Goal: Task Accomplishment & Management: Manage account settings

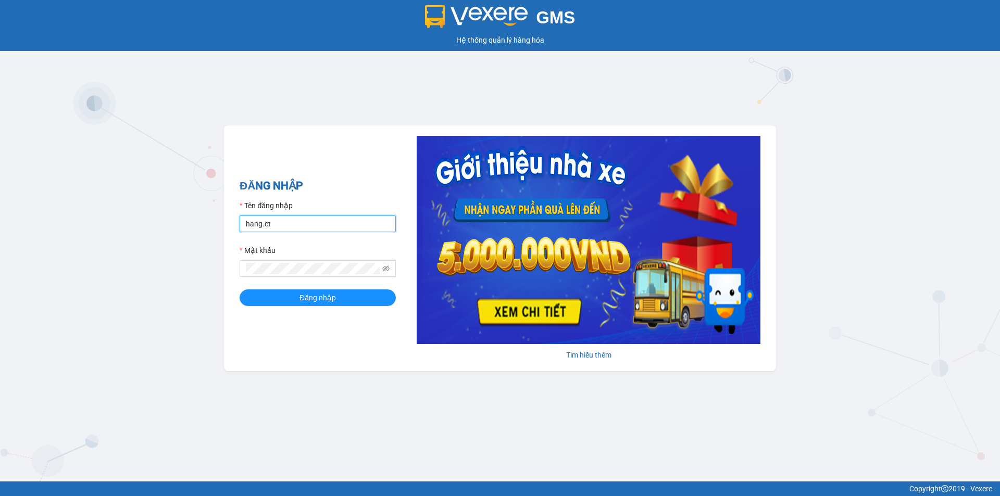
click at [288, 228] on input "hang.ct" at bounding box center [318, 224] width 156 height 17
type input "nguyenhoa.ct"
click at [384, 267] on icon "eye-invisible" at bounding box center [385, 268] width 7 height 7
click at [245, 270] on span at bounding box center [318, 268] width 156 height 17
click at [309, 304] on span "Đăng nhập" at bounding box center [317, 297] width 36 height 11
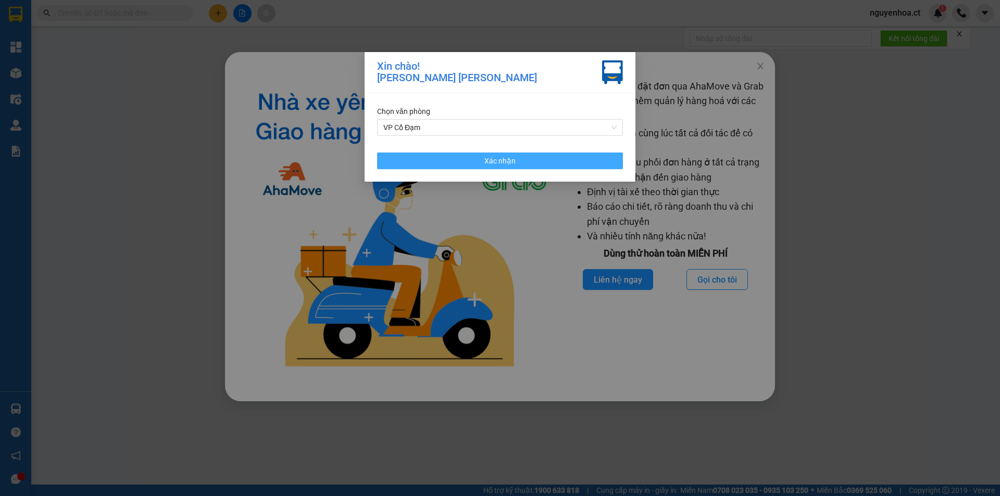
click at [521, 156] on button "Xác nhận" at bounding box center [500, 161] width 246 height 17
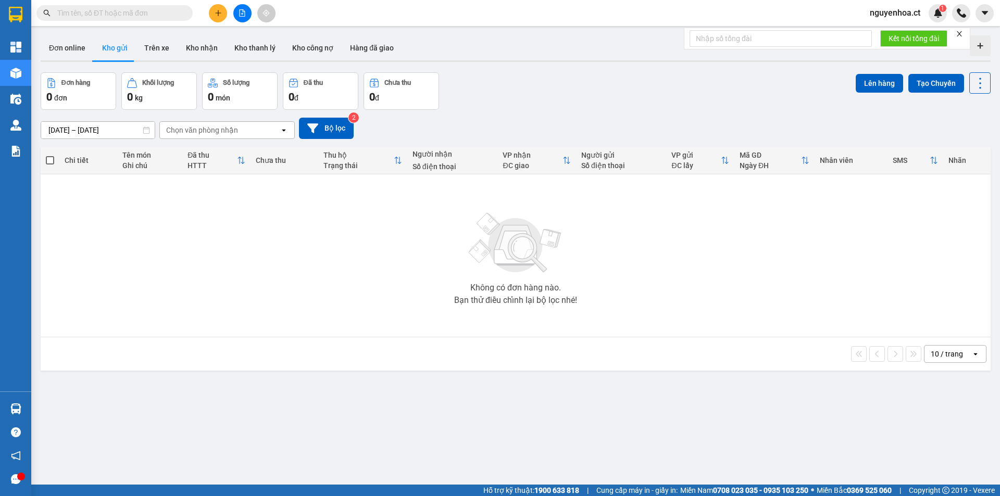
click at [80, 16] on input "text" at bounding box center [118, 12] width 123 height 11
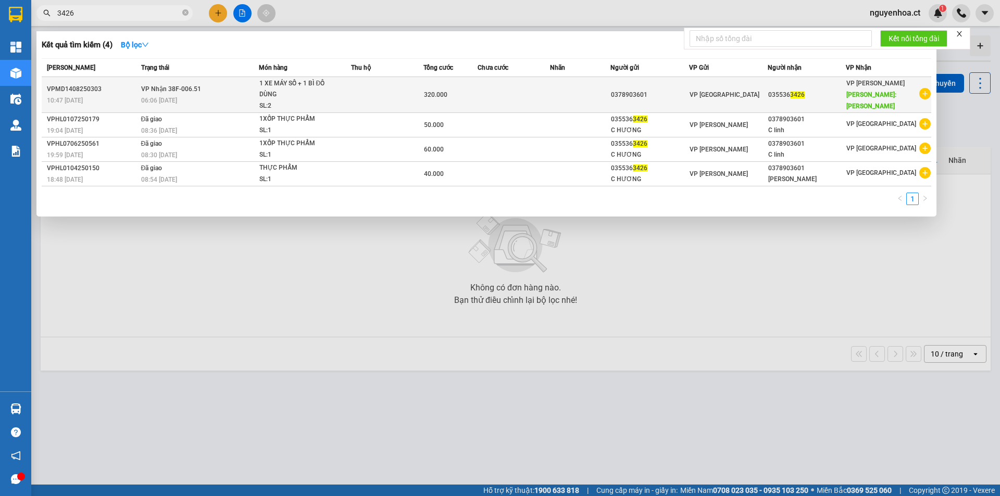
type input "3426"
click at [166, 103] on span "06:06 [DATE]" at bounding box center [159, 100] width 36 height 7
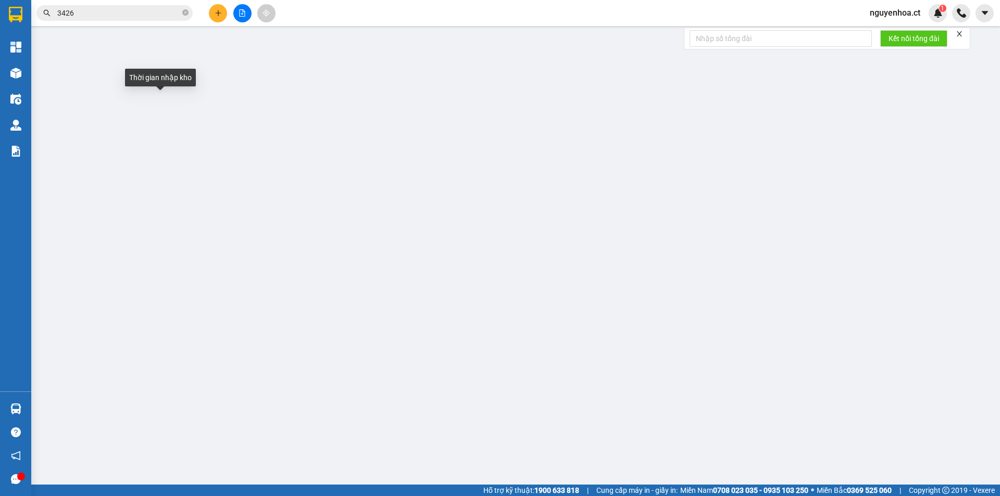
type input "0378903601"
type input "0355363426"
type input "[PERSON_NAME]"
type input "320.000"
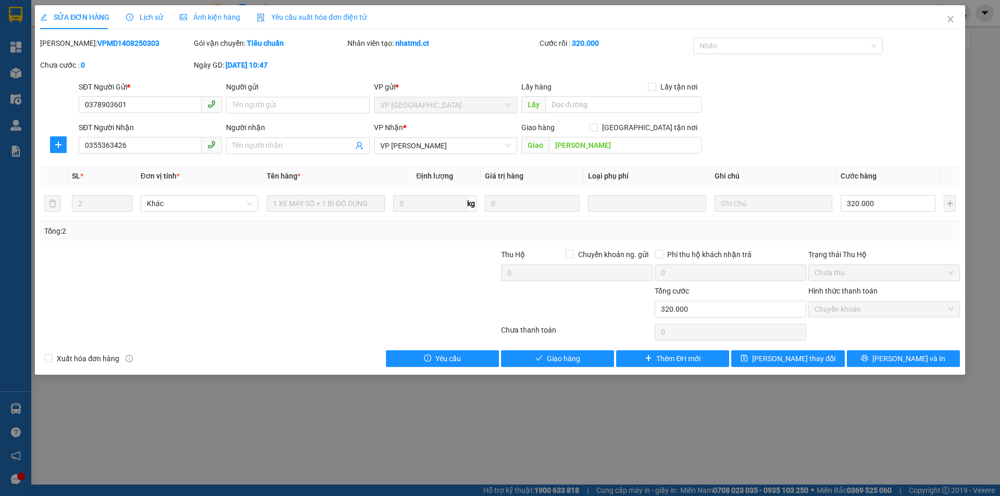
click at [149, 21] on span "Lịch sử" at bounding box center [144, 17] width 37 height 8
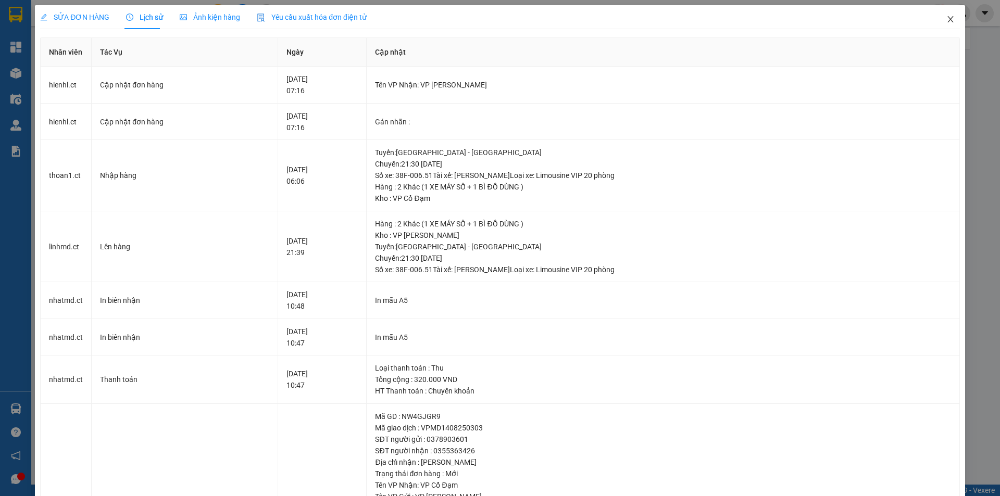
click at [947, 21] on icon "close" at bounding box center [950, 19] width 6 height 6
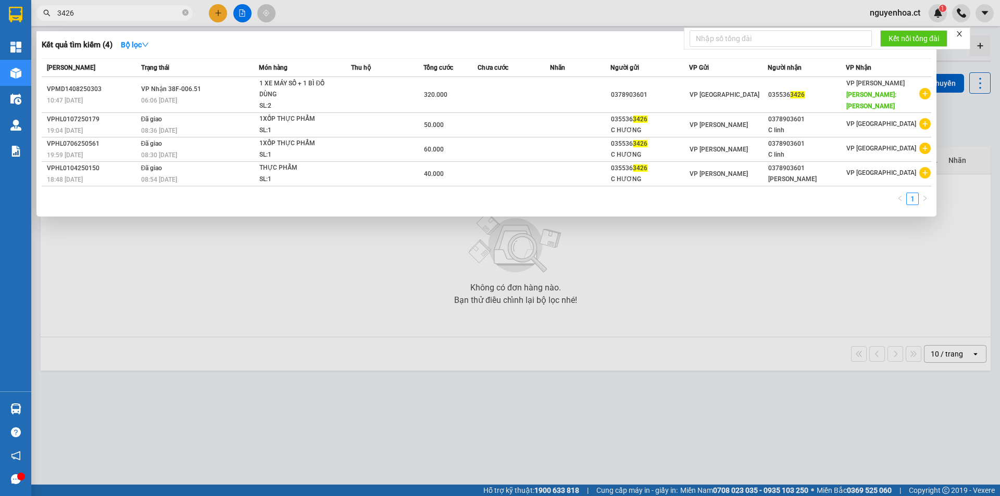
click at [92, 13] on input "3426" at bounding box center [118, 12] width 123 height 11
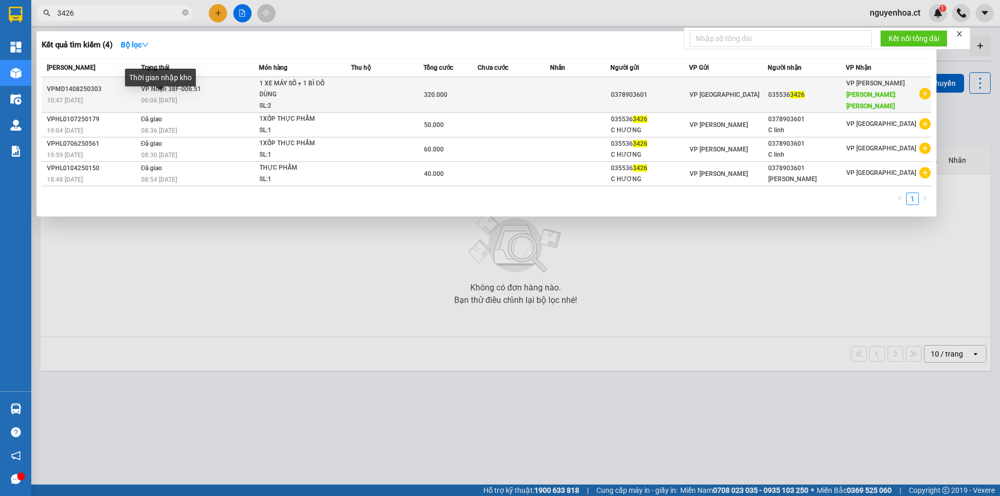
click at [168, 97] on span "06:06 [DATE]" at bounding box center [159, 100] width 36 height 7
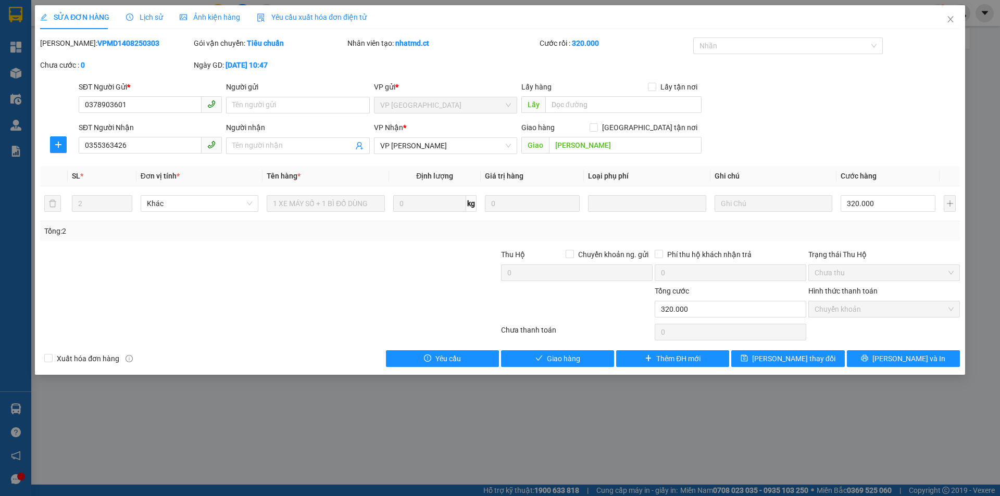
click at [146, 13] on span "Lịch sử" at bounding box center [144, 17] width 37 height 8
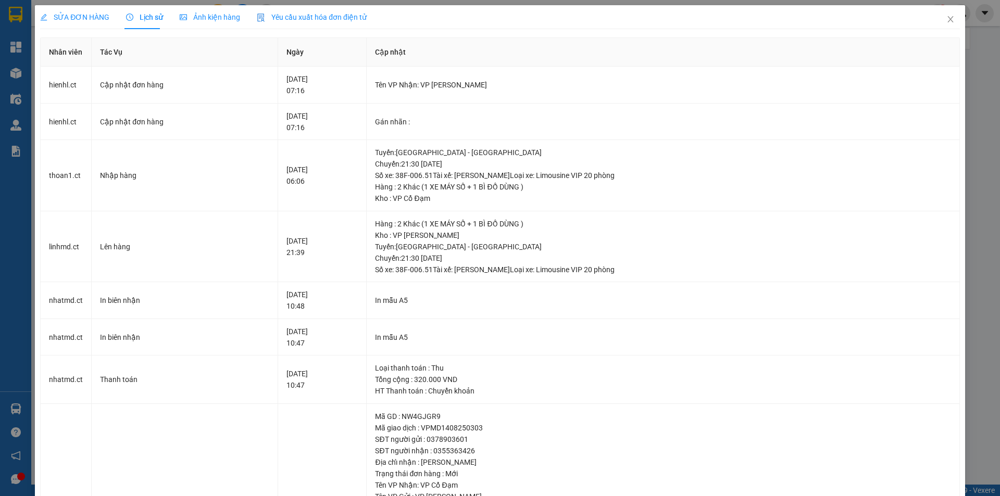
click at [97, 18] on span "SỬA ĐƠN HÀNG" at bounding box center [74, 17] width 69 height 8
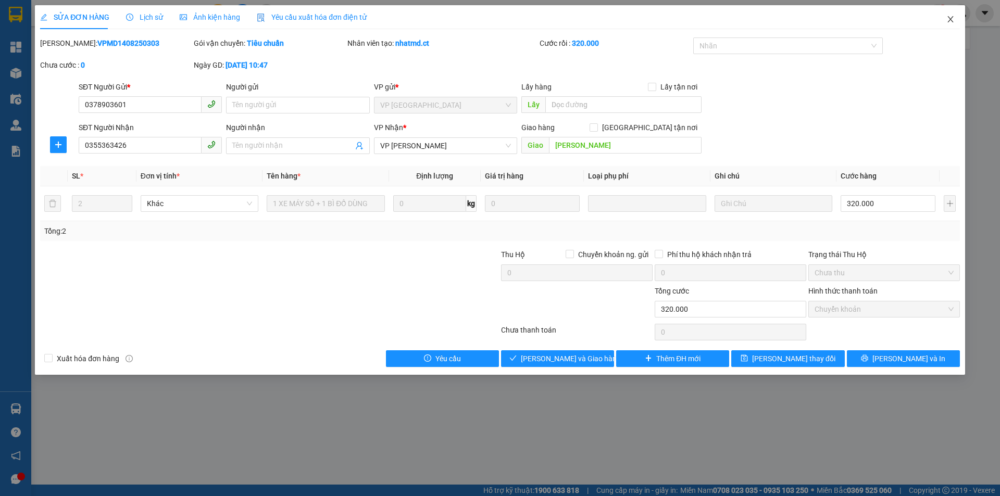
click at [950, 19] on icon "close" at bounding box center [950, 19] width 6 height 6
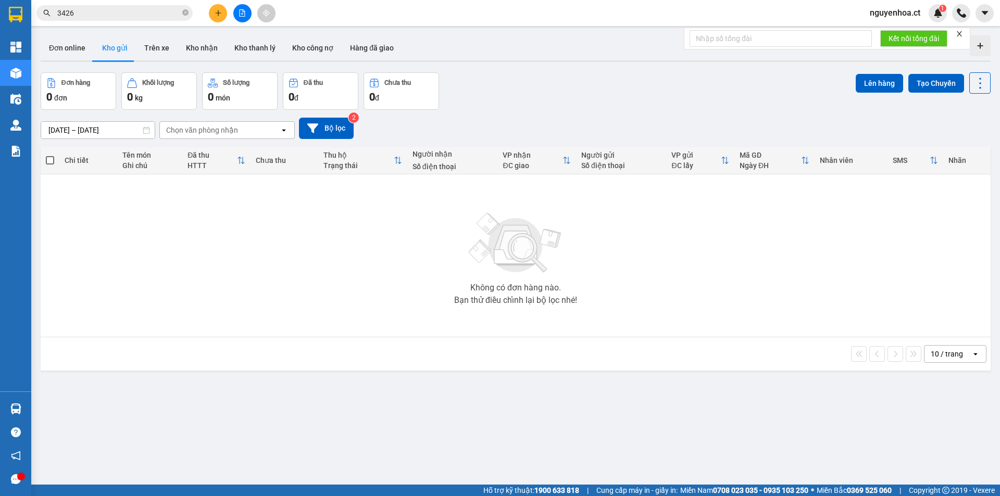
click at [85, 16] on input "3426" at bounding box center [118, 12] width 123 height 11
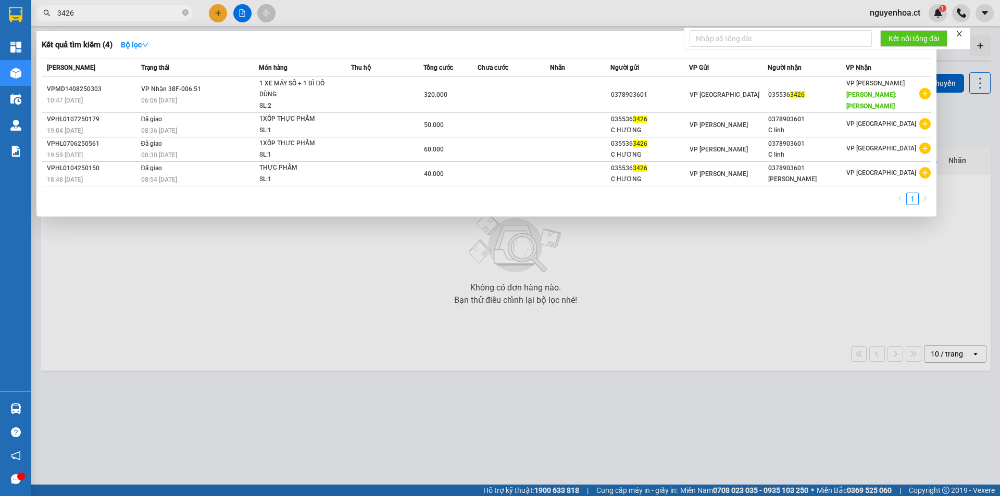
click at [85, 16] on input "3426" at bounding box center [118, 12] width 123 height 11
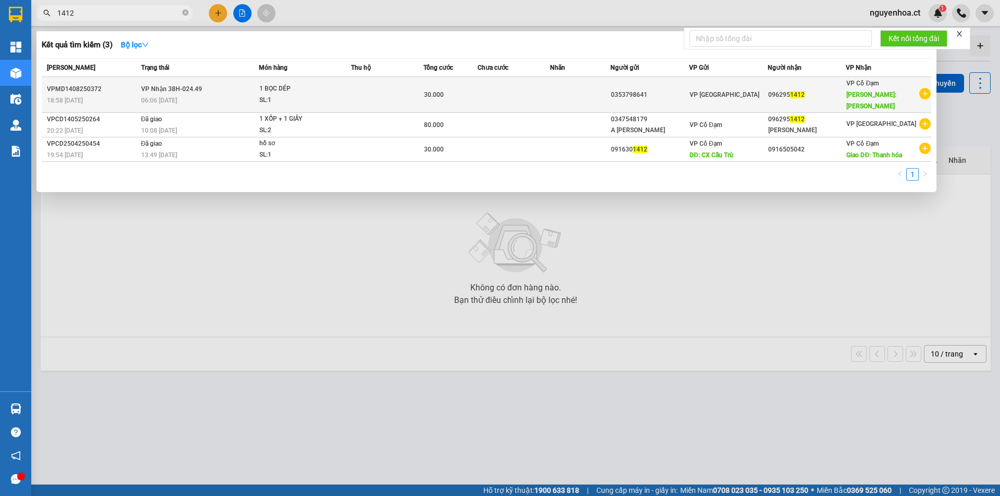
type input "1412"
click at [215, 85] on td "VP Nhận 38H-024.49 06:06 [DATE]" at bounding box center [198, 95] width 121 height 36
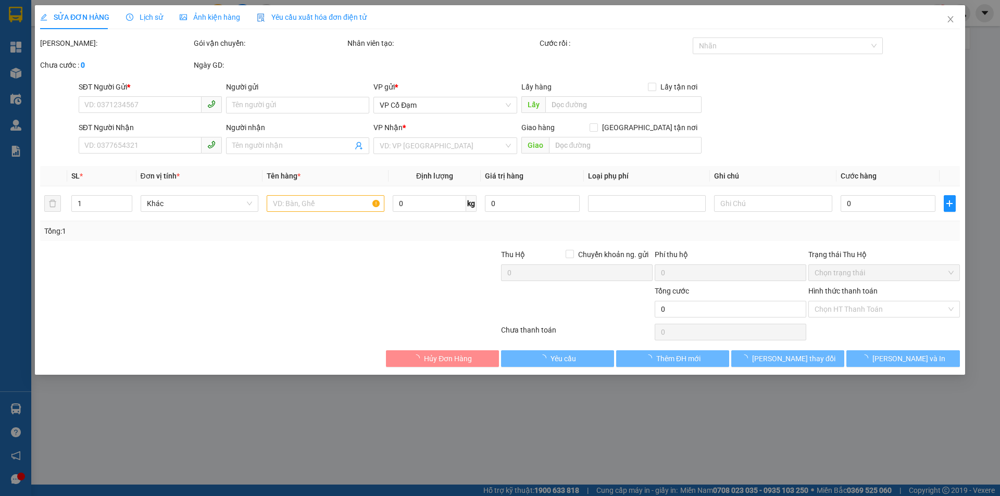
type input "0353798641"
type input "0962951412"
type input "[PERSON_NAME]"
type input "30.000"
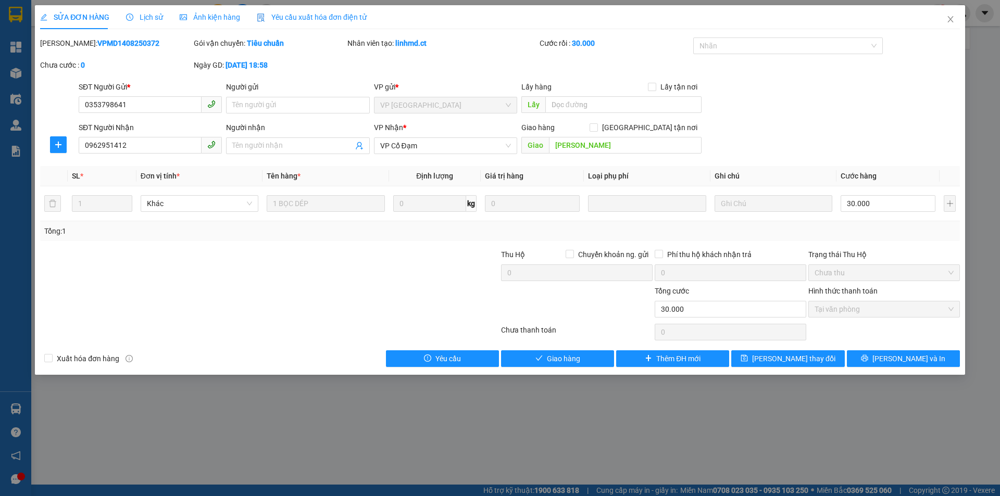
click at [143, 18] on span "Lịch sử" at bounding box center [144, 17] width 37 height 8
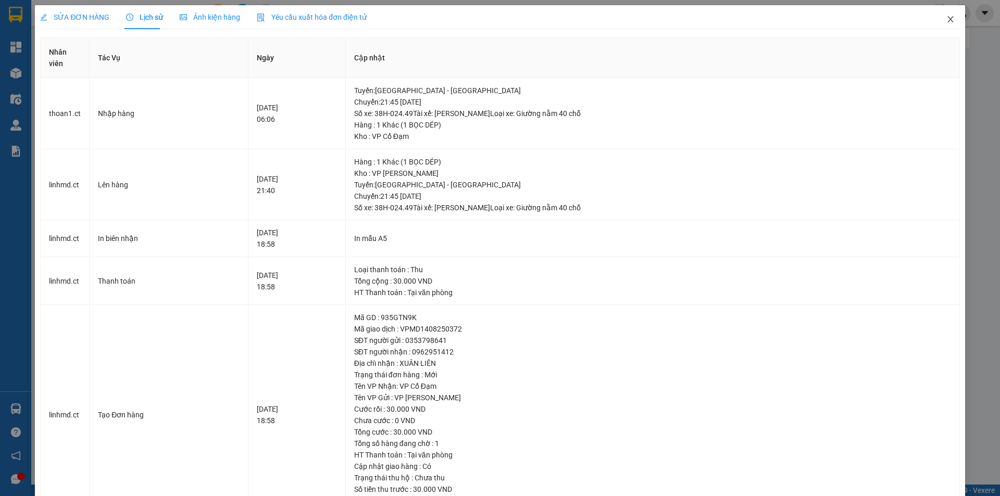
click at [946, 23] on icon "close" at bounding box center [950, 19] width 8 height 8
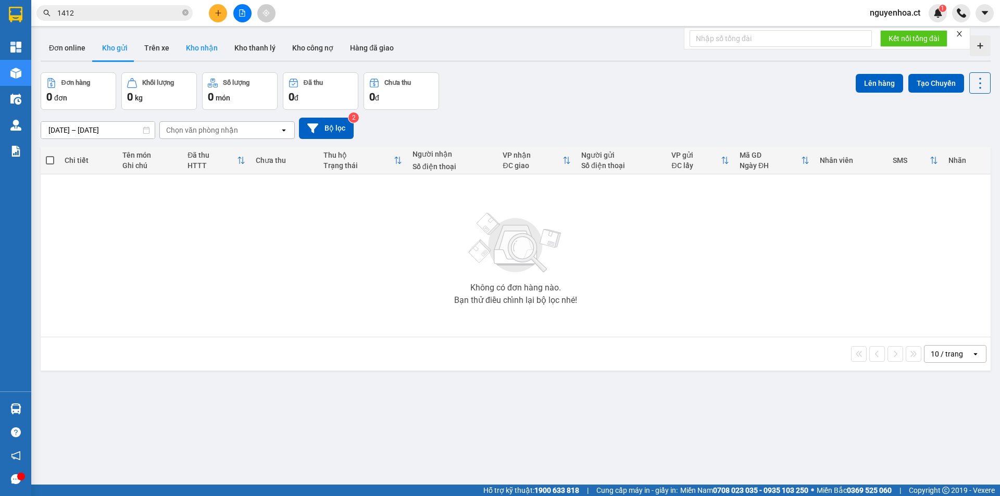
click at [199, 49] on button "Kho nhận" at bounding box center [202, 47] width 48 height 25
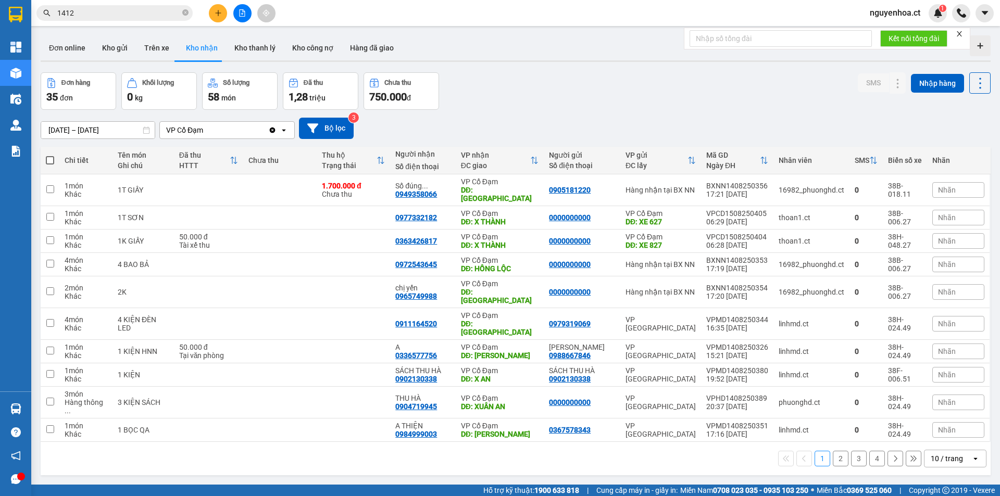
click at [272, 132] on icon "Clear value" at bounding box center [273, 130] width 6 height 6
click at [833, 451] on button "2" at bounding box center [841, 459] width 16 height 16
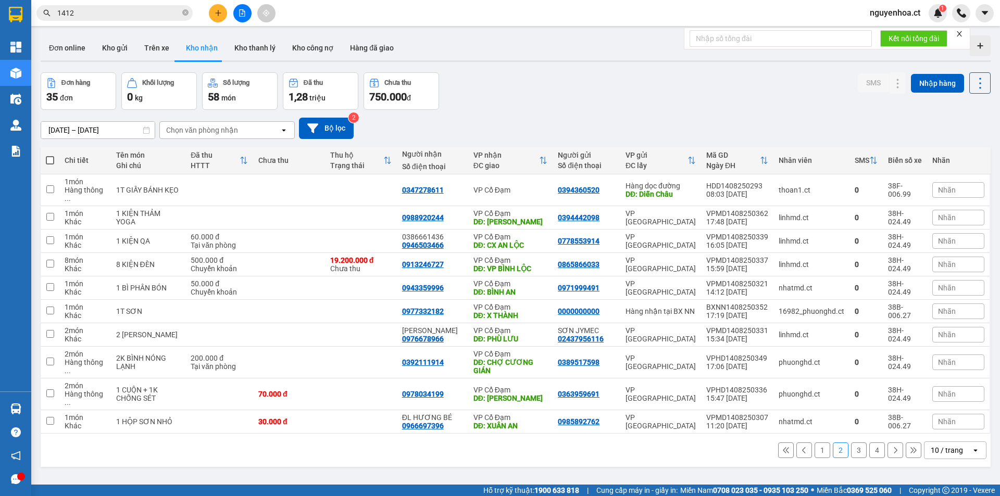
click at [852, 443] on button "3" at bounding box center [859, 451] width 16 height 16
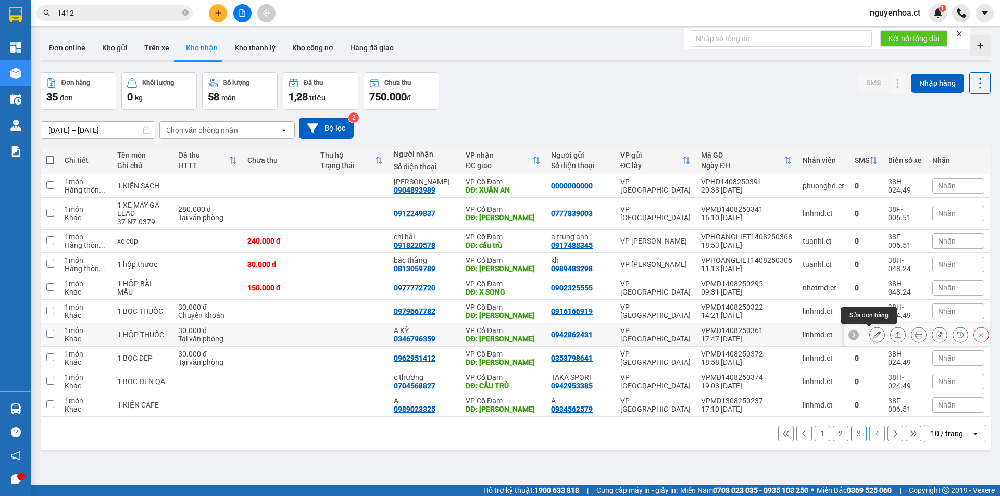
click at [873, 338] on icon at bounding box center [876, 334] width 7 height 7
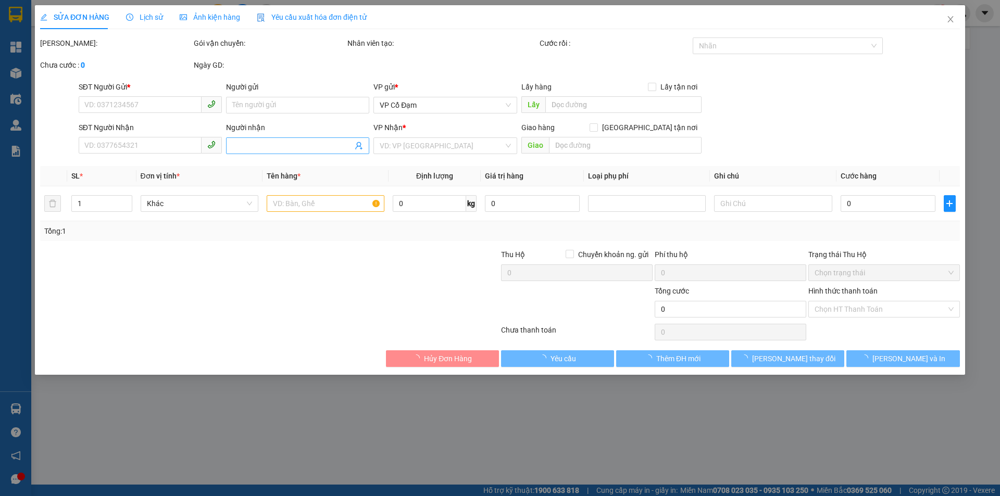
type input "0942862431"
type input "0346796359"
type input "A KỲ"
type input "[PERSON_NAME]"
type input "30.000"
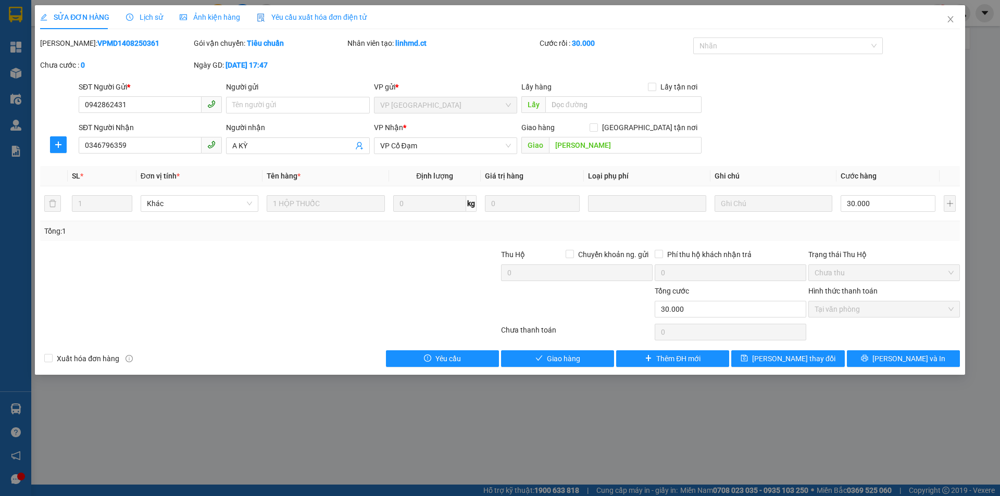
click at [156, 17] on span "Lịch sử" at bounding box center [144, 17] width 37 height 8
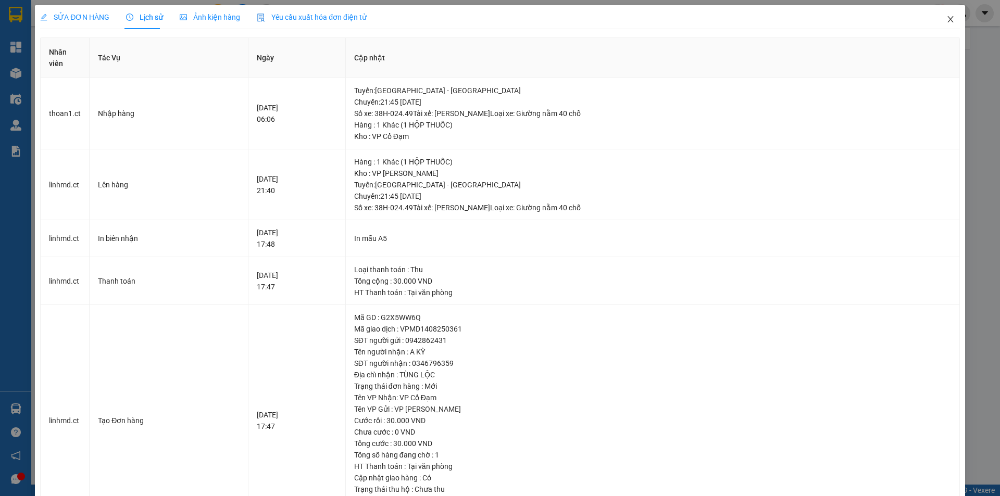
click at [946, 20] on icon "close" at bounding box center [950, 19] width 8 height 8
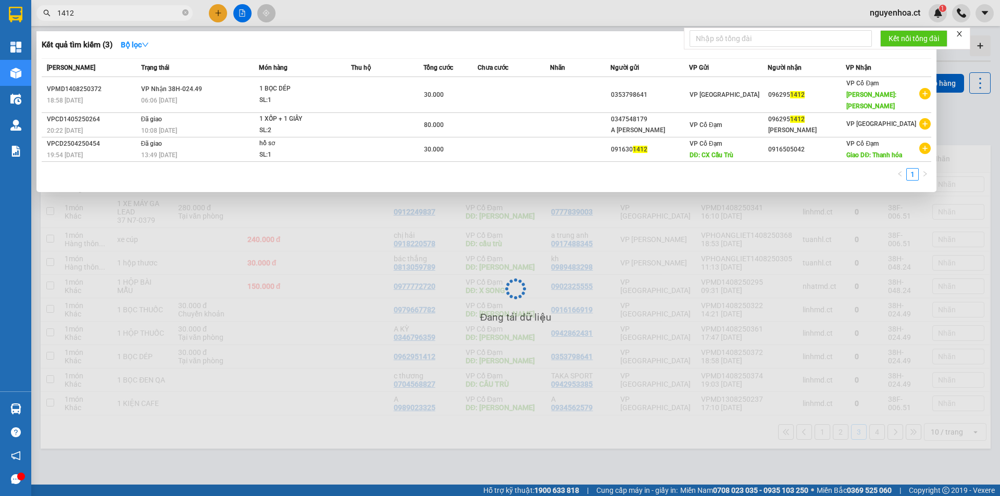
click at [137, 13] on input "1412" at bounding box center [118, 12] width 123 height 11
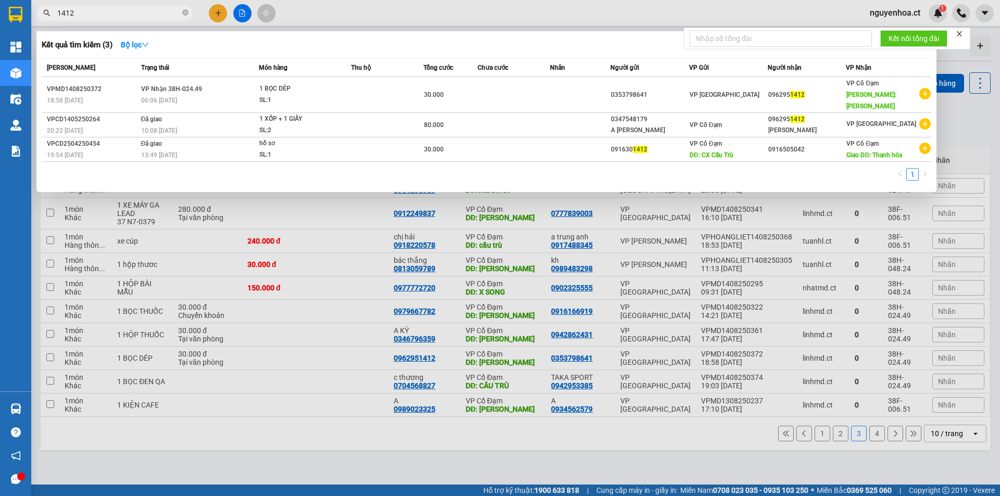
click at [137, 13] on input "1412" at bounding box center [118, 12] width 123 height 11
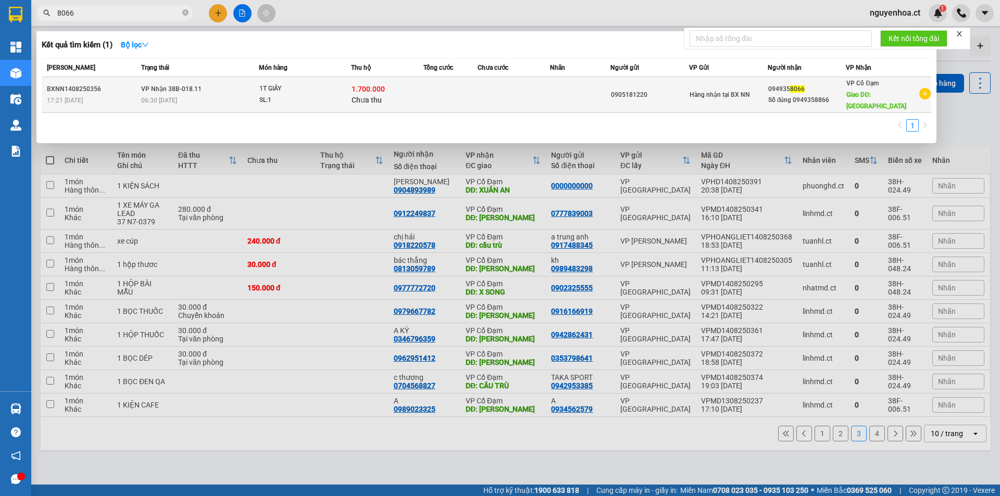
type input "8066"
click at [185, 87] on span "VP Nhận 38B-018.11" at bounding box center [171, 88] width 60 height 8
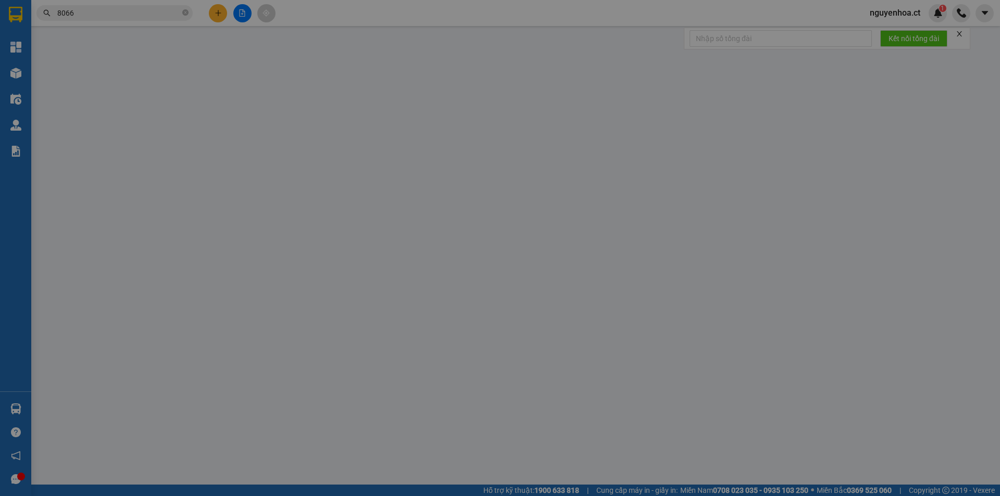
type input "0905181220"
type input "0949358066"
type input "Số đúng 0949358866"
type input "[PERSON_NAME]"
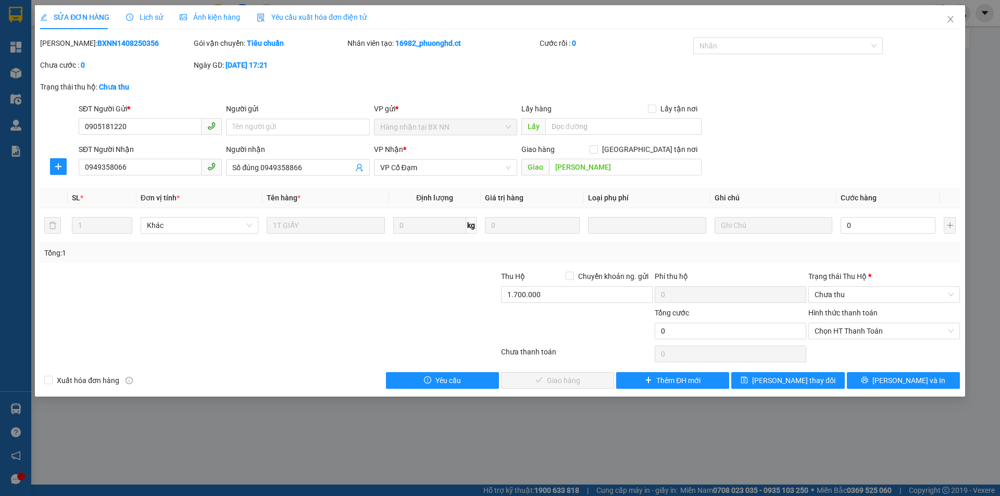
click at [142, 18] on span "Lịch sử" at bounding box center [144, 17] width 37 height 8
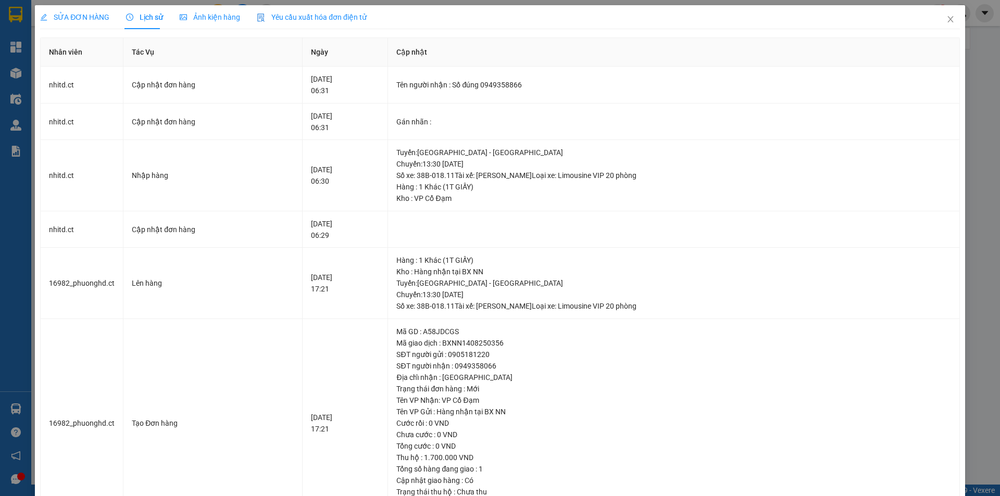
click at [91, 18] on span "SỬA ĐƠN HÀNG" at bounding box center [74, 17] width 69 height 8
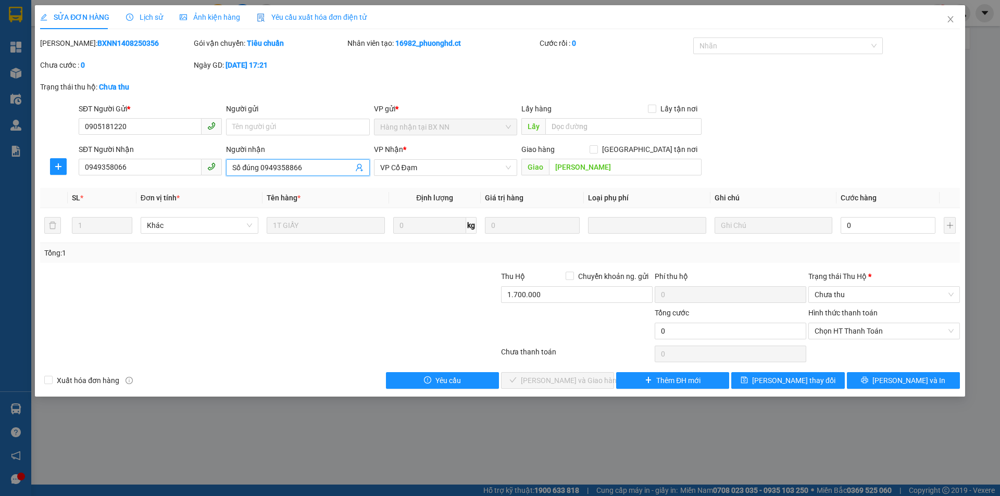
click at [317, 172] on input "Số đúng 0949358866" at bounding box center [292, 167] width 120 height 11
click at [141, 19] on span "Lịch sử" at bounding box center [144, 17] width 37 height 8
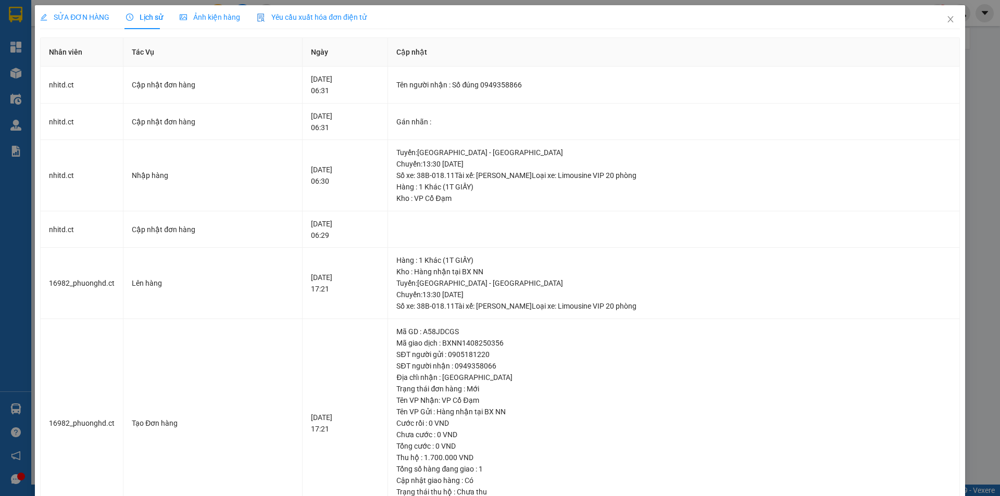
click at [78, 19] on span "SỬA ĐƠN HÀNG" at bounding box center [74, 17] width 69 height 8
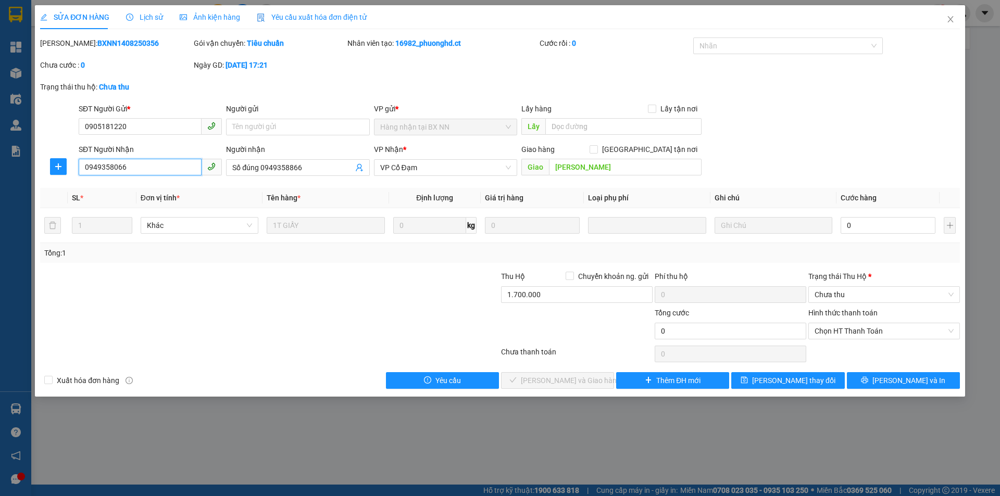
drag, startPoint x: 116, startPoint y: 168, endPoint x: 124, endPoint y: 168, distance: 8.9
click at [116, 168] on input "0949358066" at bounding box center [140, 167] width 123 height 17
type input "0949358866"
click at [783, 381] on span "[PERSON_NAME] thay đổi" at bounding box center [793, 380] width 83 height 11
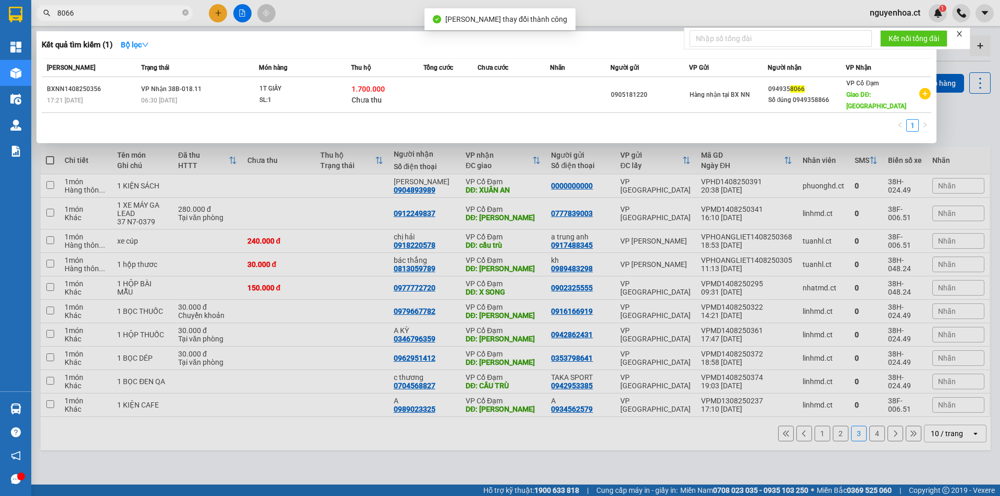
click at [83, 14] on input "8066" at bounding box center [118, 12] width 123 height 11
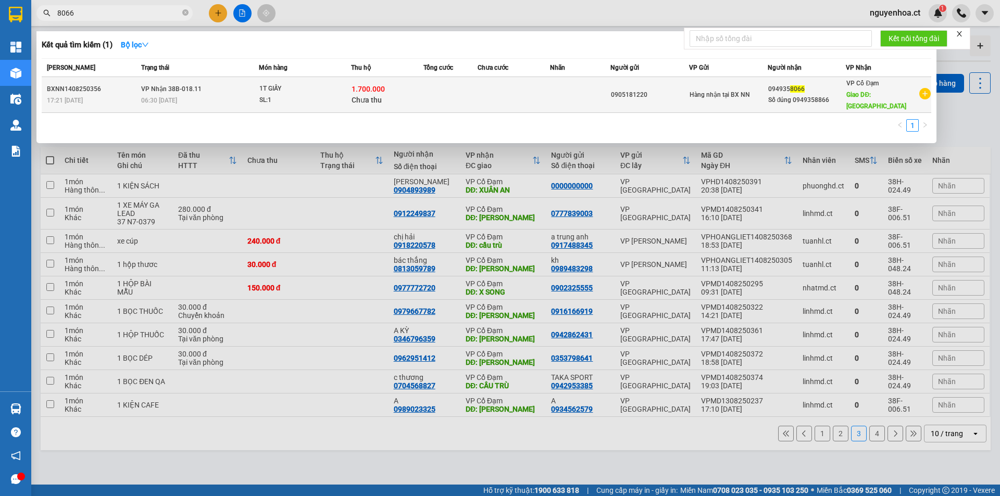
click at [111, 95] on div "17:21 [DATE]" at bounding box center [92, 100] width 91 height 11
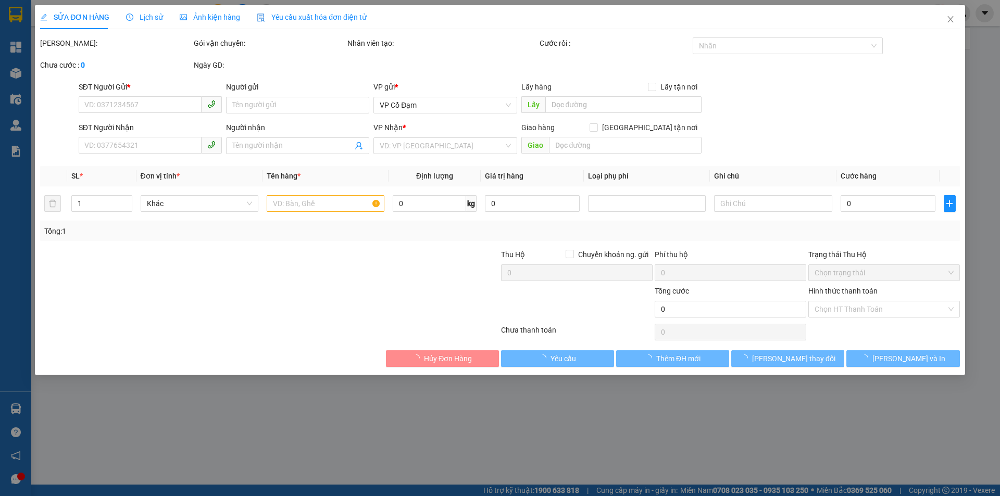
type input "0905181220"
type input "0949358866"
type input "Số đúng 0949358866"
type input "[PERSON_NAME]"
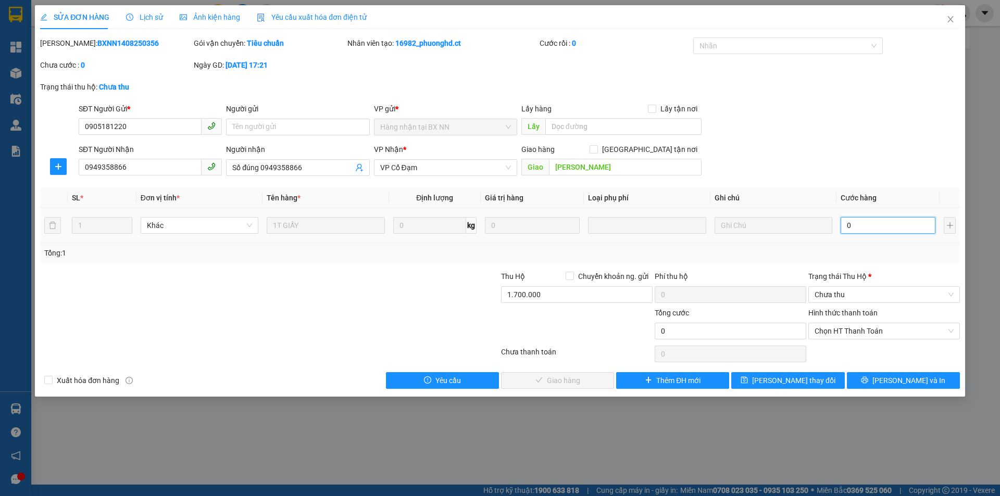
click at [865, 222] on input "0" at bounding box center [887, 225] width 95 height 17
click at [548, 295] on input "1.700.000" at bounding box center [577, 294] width 152 height 17
type input "0"
click at [795, 382] on span "[PERSON_NAME] thay đổi" at bounding box center [793, 380] width 83 height 11
